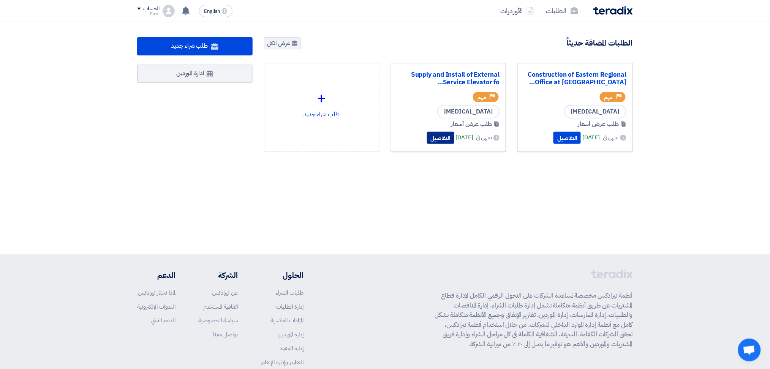
click at [427, 139] on button "التفاصيل" at bounding box center [440, 138] width 27 height 12
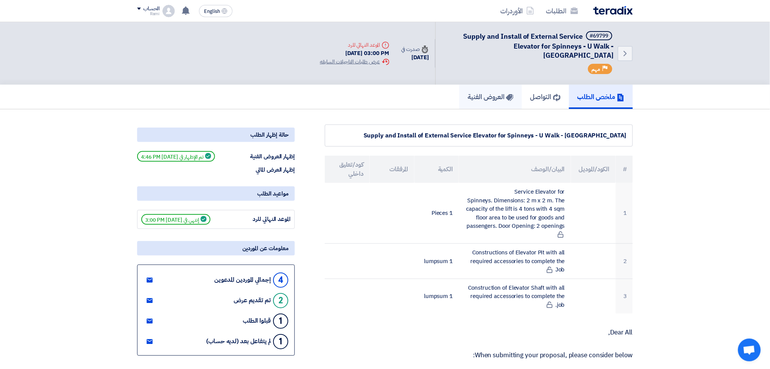
click at [480, 92] on h5 "العروض الفنية" at bounding box center [491, 96] width 46 height 9
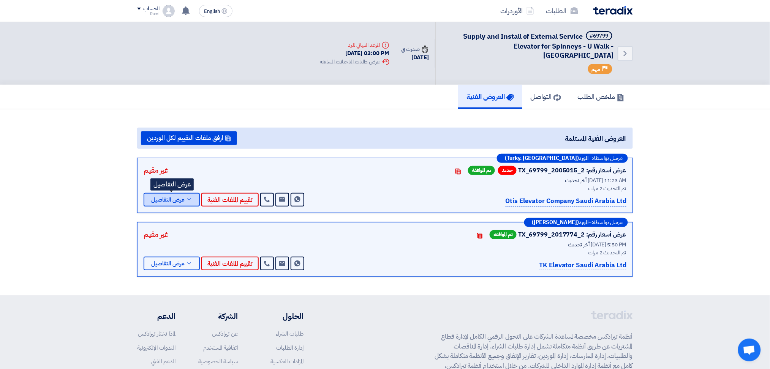
click at [190, 197] on icon at bounding box center [189, 200] width 6 height 6
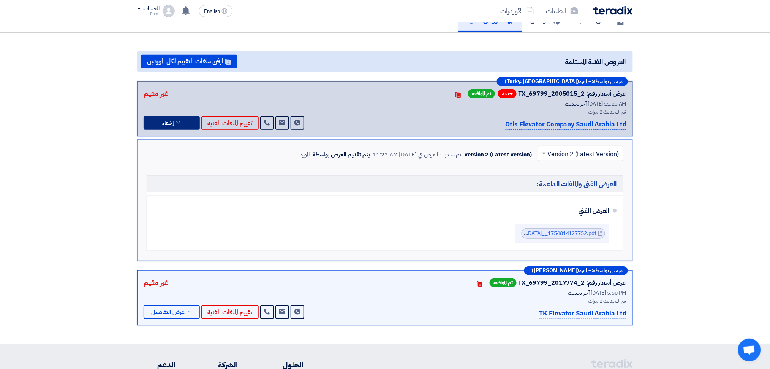
scroll to position [101, 0]
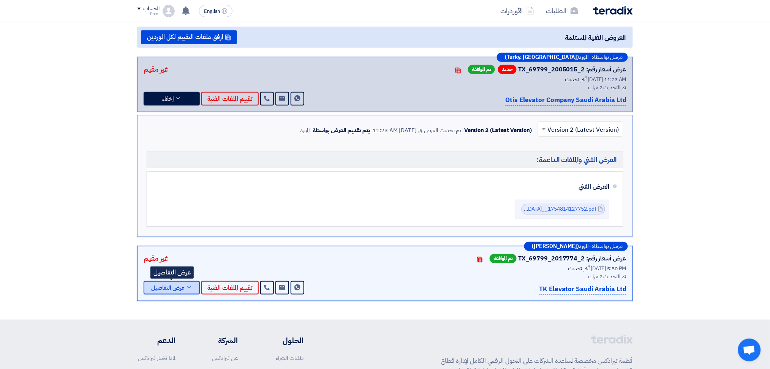
click at [183, 285] on span "عرض التفاصيل" at bounding box center [167, 288] width 33 height 6
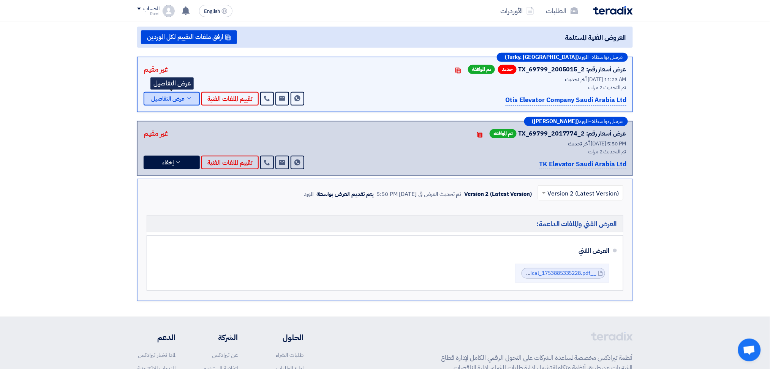
click at [163, 92] on button "عرض التفاصيل" at bounding box center [172, 99] width 56 height 14
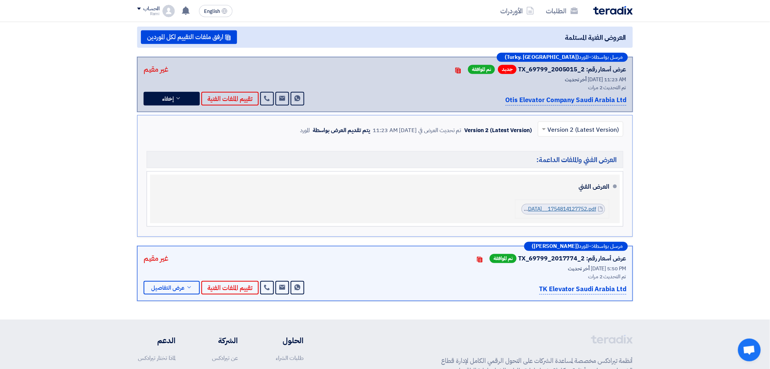
click at [538, 205] on link "NF_U_Walk__[GEOGRAPHIC_DATA]__1754814127752.pdf" at bounding box center [526, 209] width 139 height 8
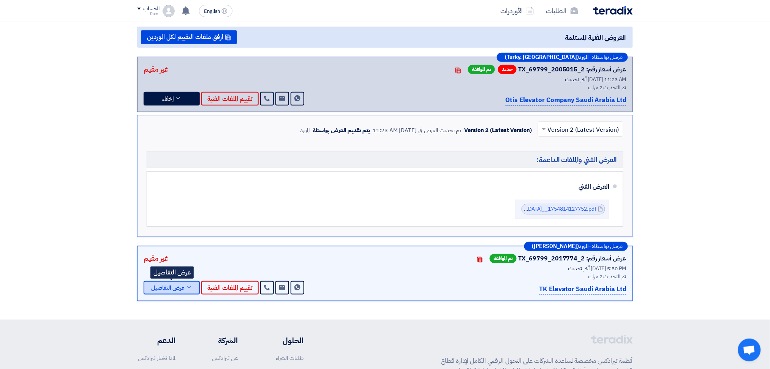
click at [190, 285] on icon at bounding box center [189, 288] width 6 height 6
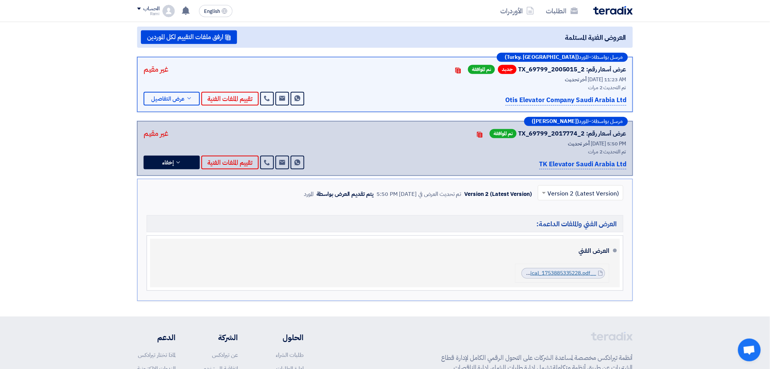
click at [591, 269] on link "__Spinneys__UWalk_[GEOGRAPHIC_DATA]__Kg_Offer_Technical_1753885335228.pdf" at bounding box center [492, 273] width 209 height 8
